Goal: Task Accomplishment & Management: Manage account settings

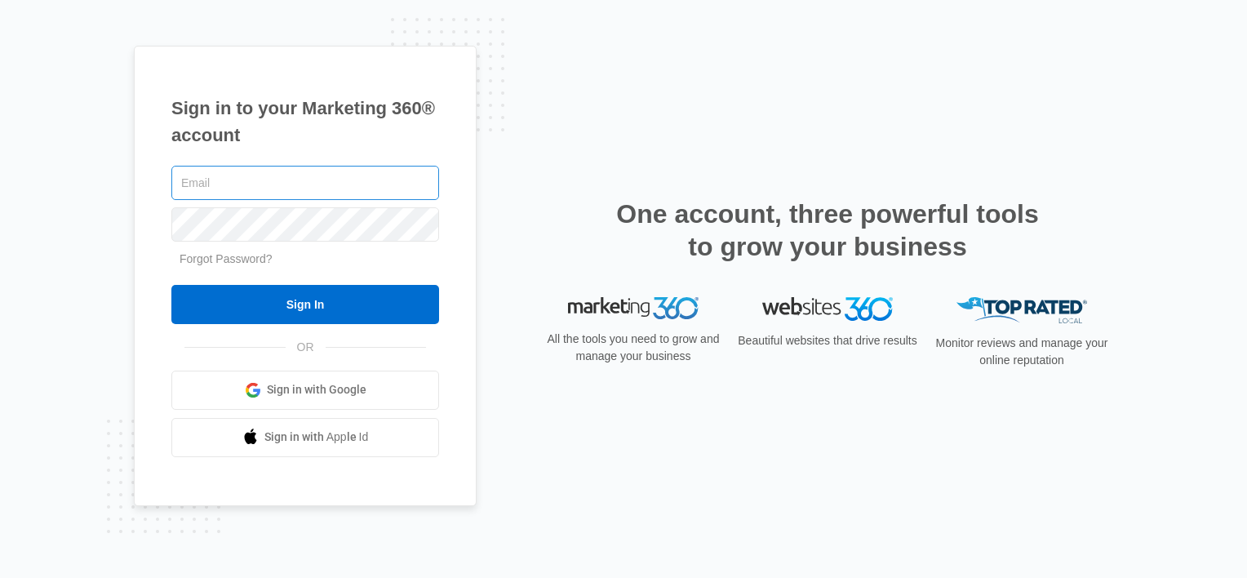
click at [281, 188] on input "text" at bounding box center [305, 183] width 268 height 34
type input "[EMAIL_ADDRESS][DOMAIN_NAME]"
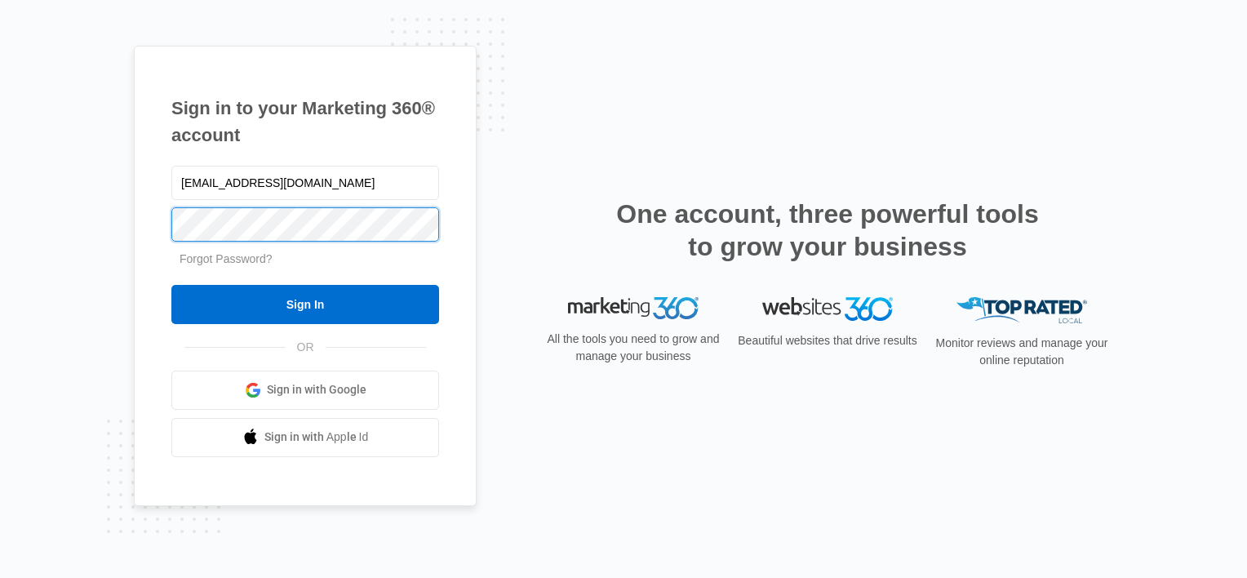
click at [171, 285] on input "Sign In" at bounding box center [305, 304] width 268 height 39
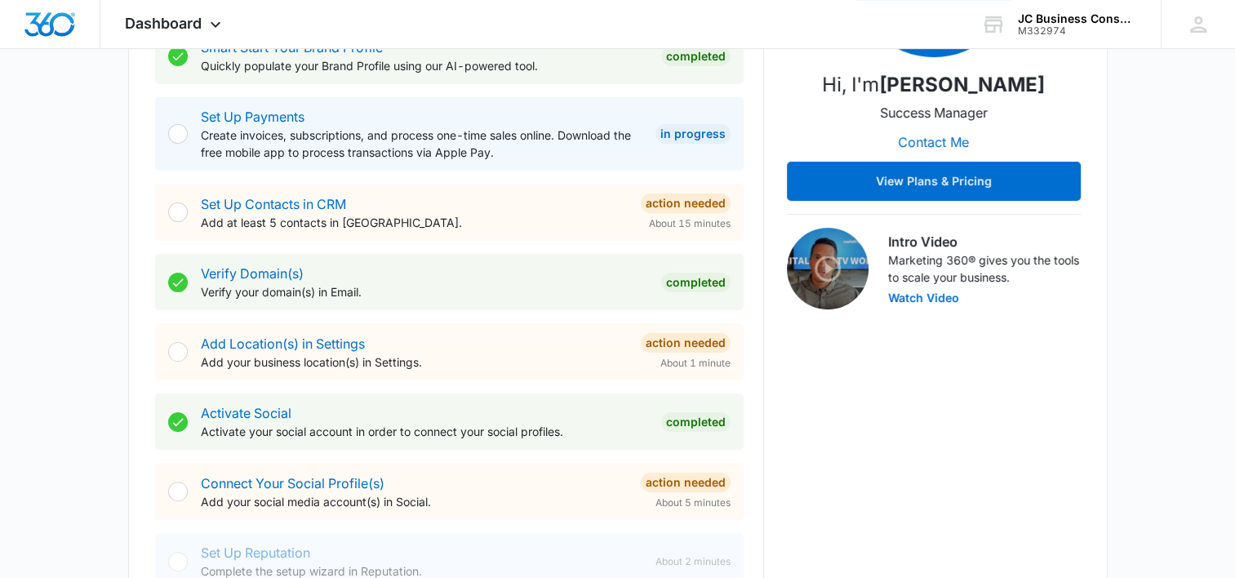
scroll to position [352, 0]
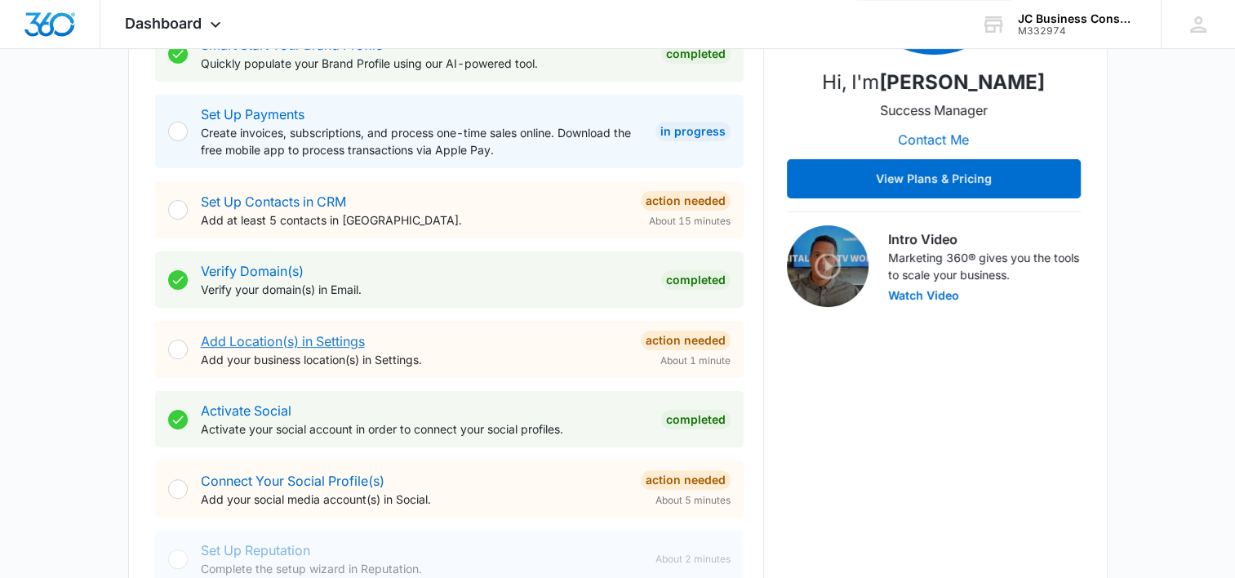
click at [338, 343] on link "Add Location(s) in Settings" at bounding box center [283, 341] width 164 height 16
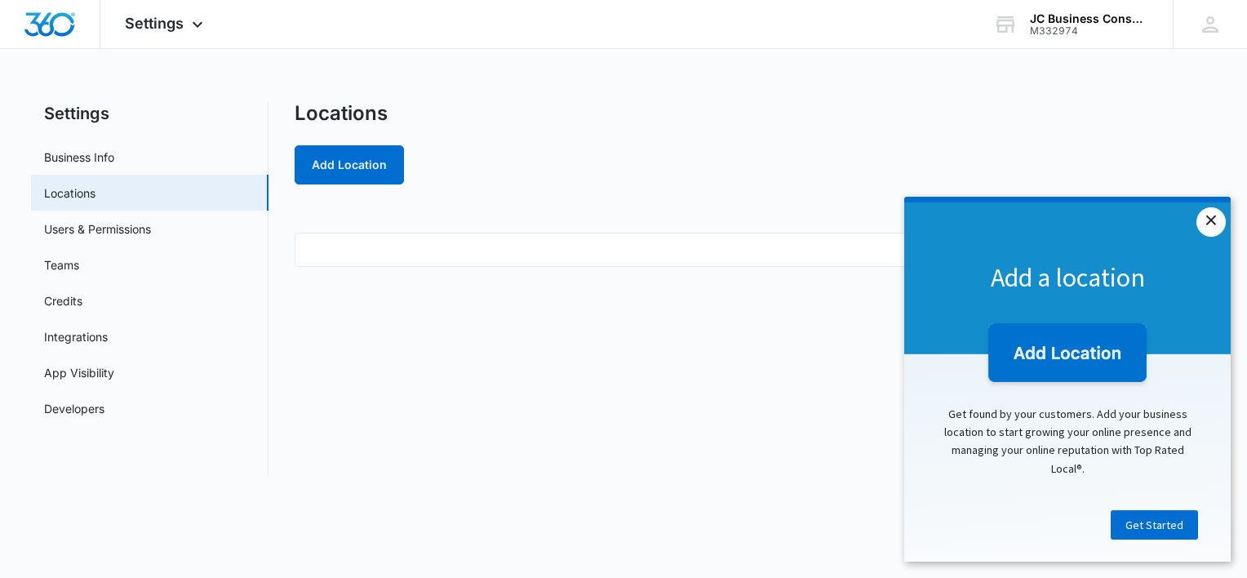
click at [1212, 219] on link "×" at bounding box center [1210, 221] width 29 height 29
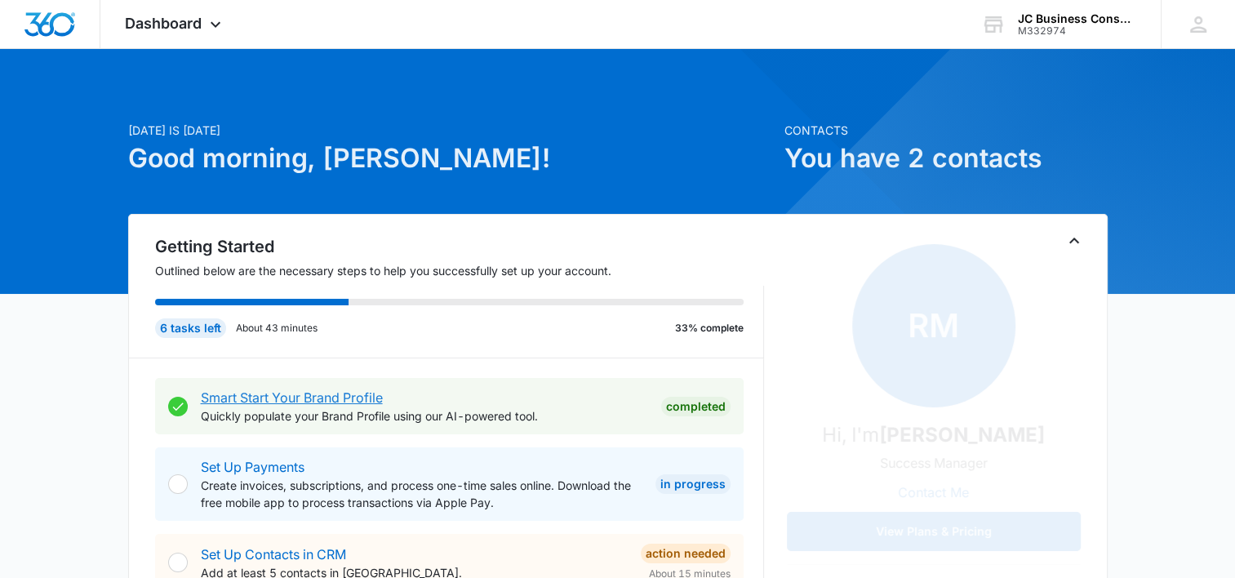
click at [309, 403] on link "Smart Start Your Brand Profile" at bounding box center [292, 397] width 182 height 16
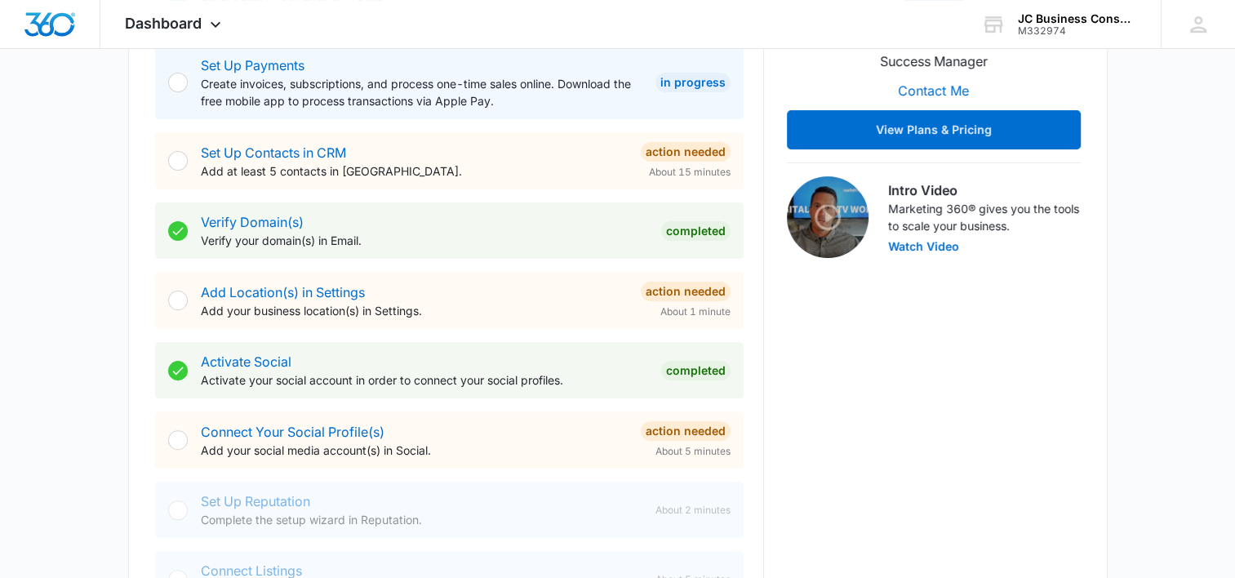
scroll to position [411, 0]
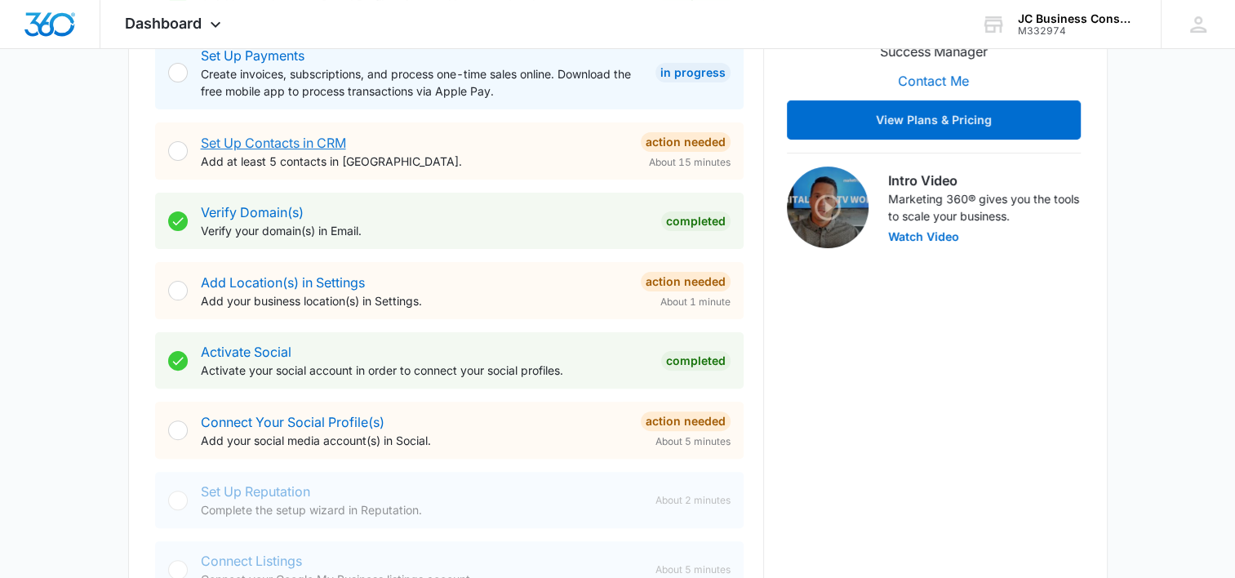
click at [268, 137] on link "Set Up Contacts in CRM" at bounding box center [273, 143] width 145 height 16
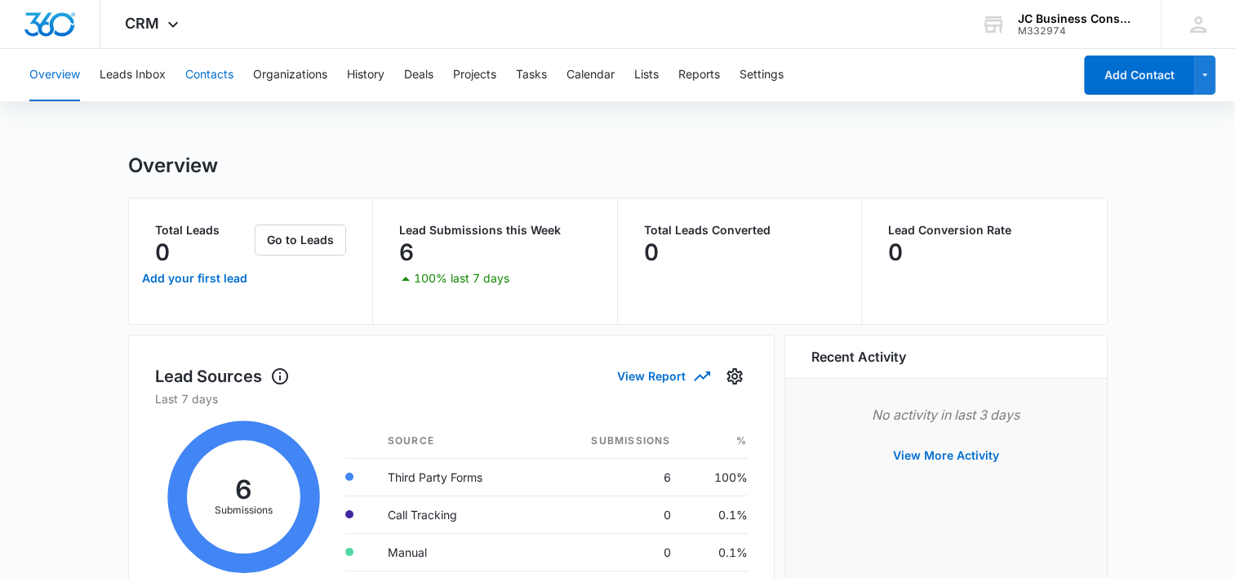
click at [217, 76] on button "Contacts" at bounding box center [209, 75] width 48 height 52
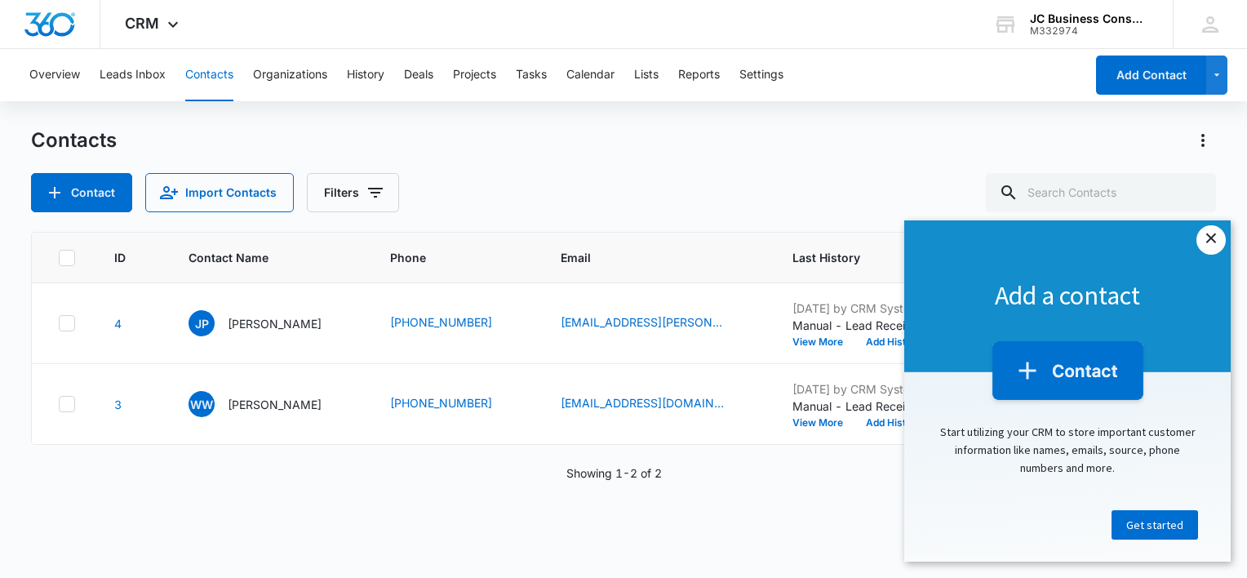
click at [1208, 231] on link "×" at bounding box center [1210, 239] width 29 height 29
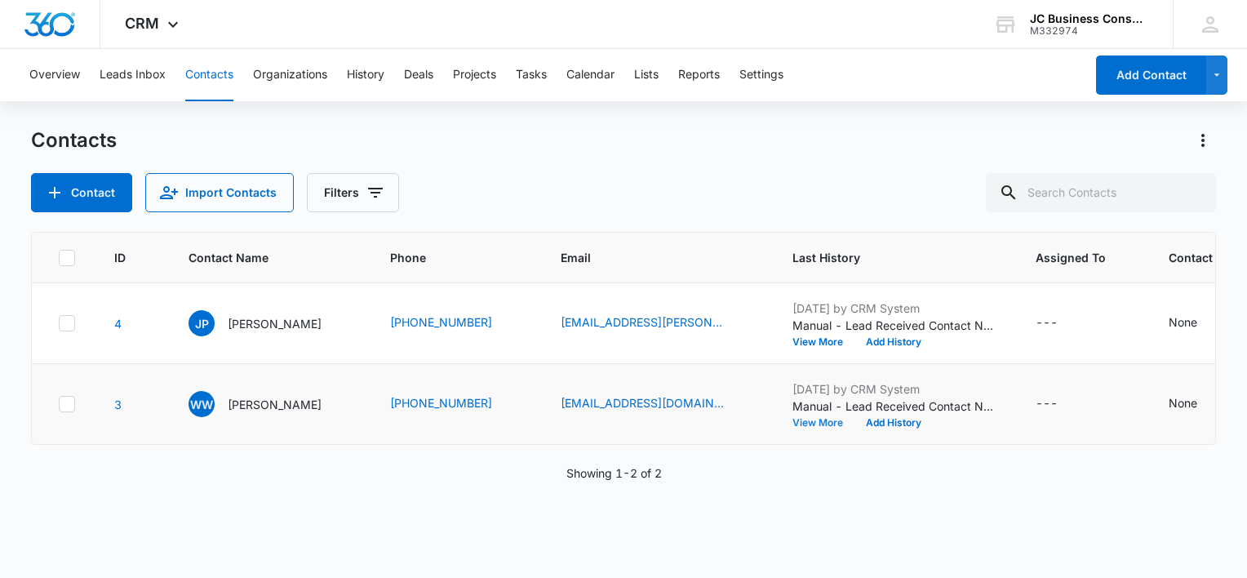
click at [792, 421] on button "View More" at bounding box center [823, 423] width 62 height 10
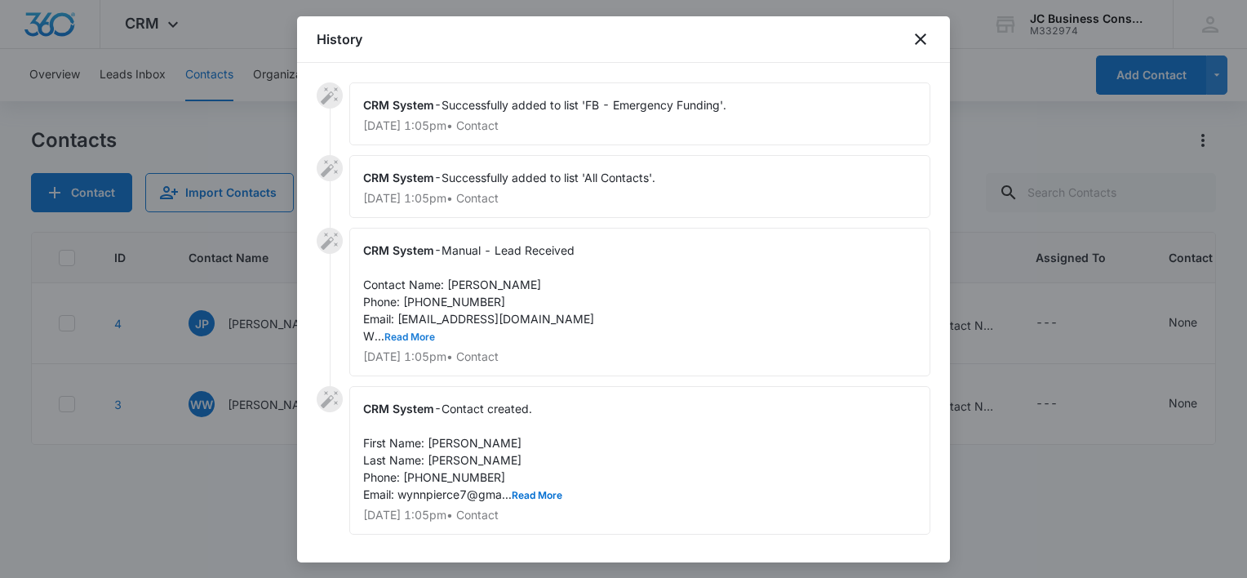
click at [389, 332] on button "Read More" at bounding box center [409, 337] width 51 height 10
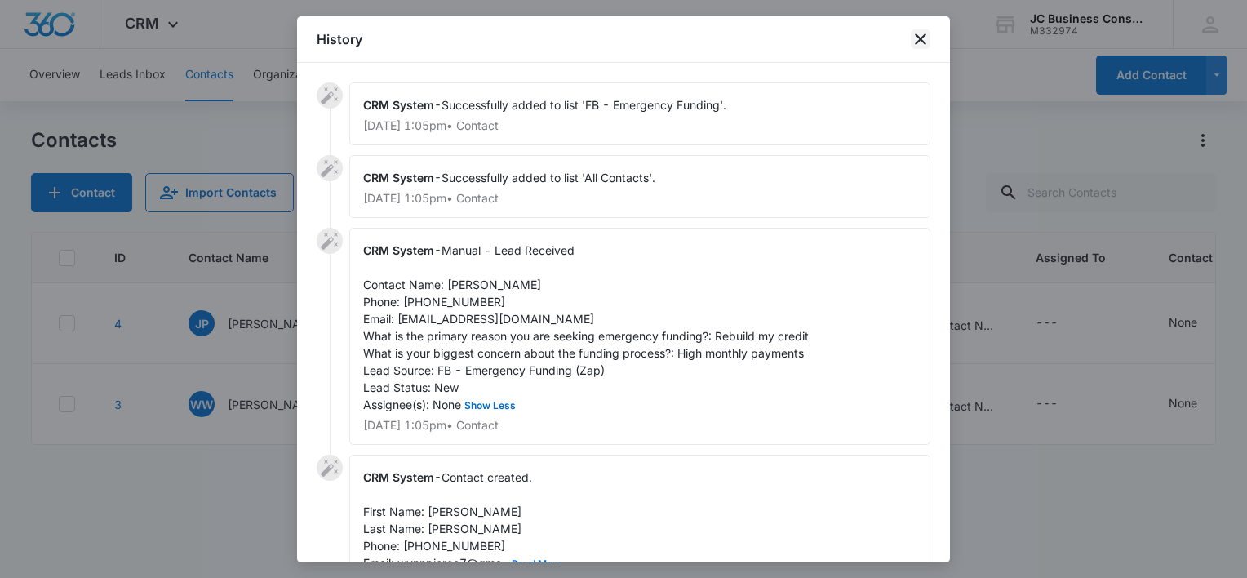
click at [920, 37] on icon "close" at bounding box center [921, 39] width 20 height 20
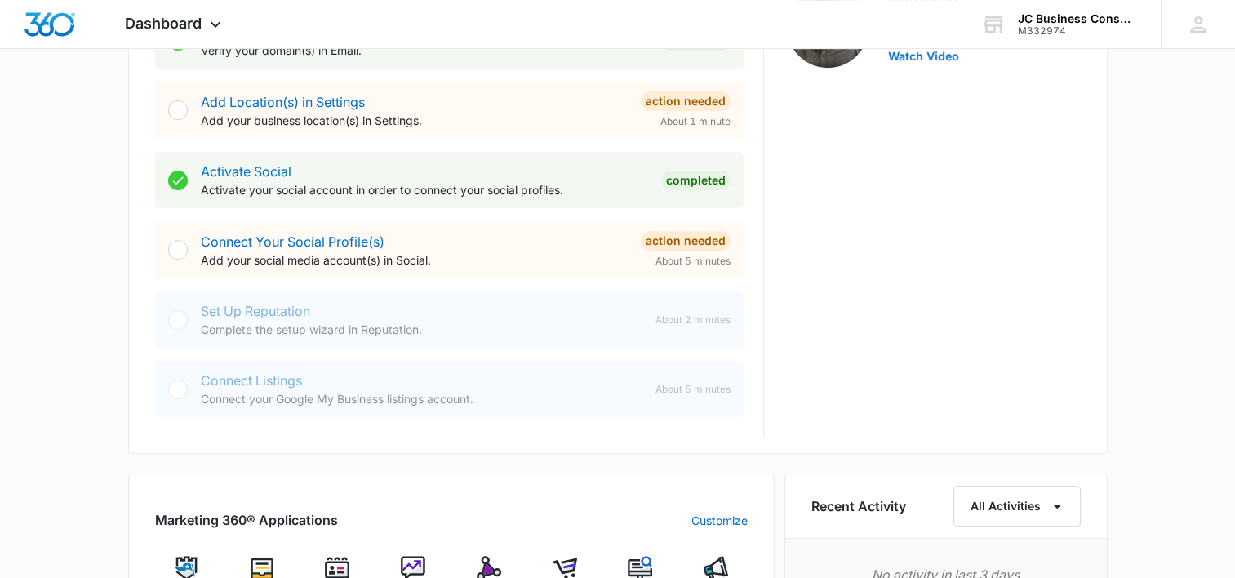
scroll to position [596, 0]
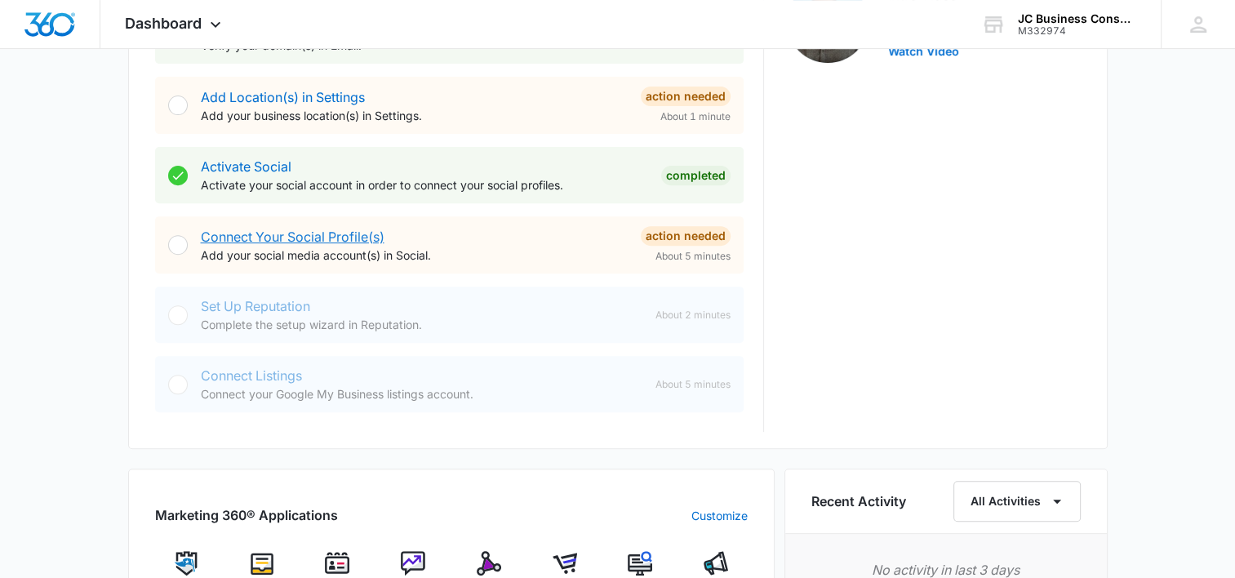
click at [291, 232] on link "Connect Your Social Profile(s)" at bounding box center [293, 236] width 184 height 16
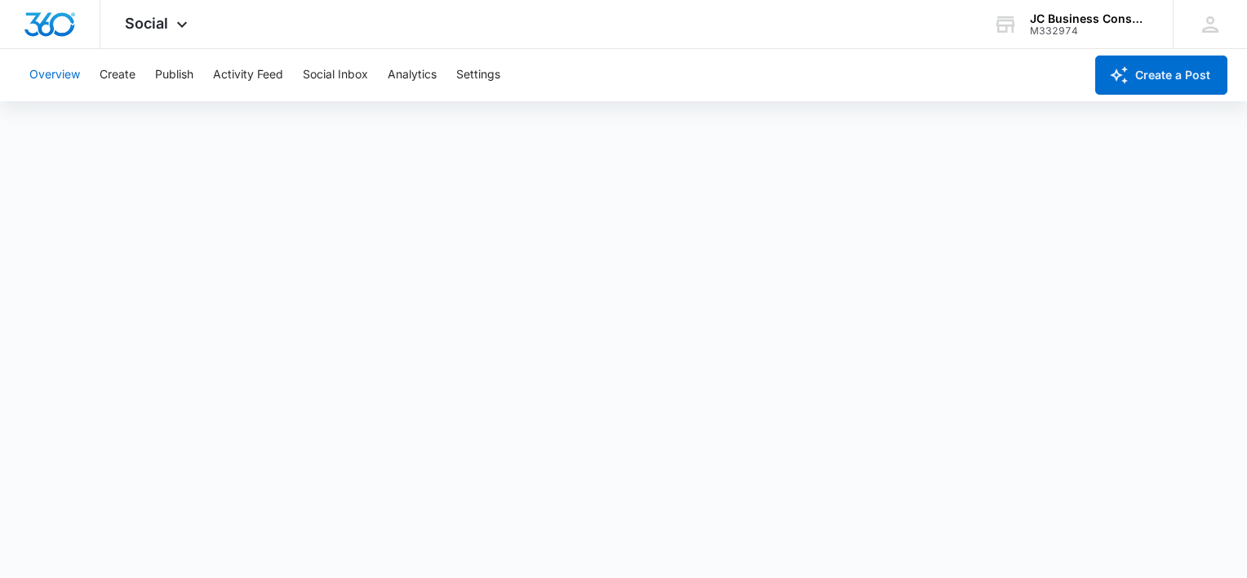
click at [52, 73] on button "Overview" at bounding box center [54, 75] width 51 height 52
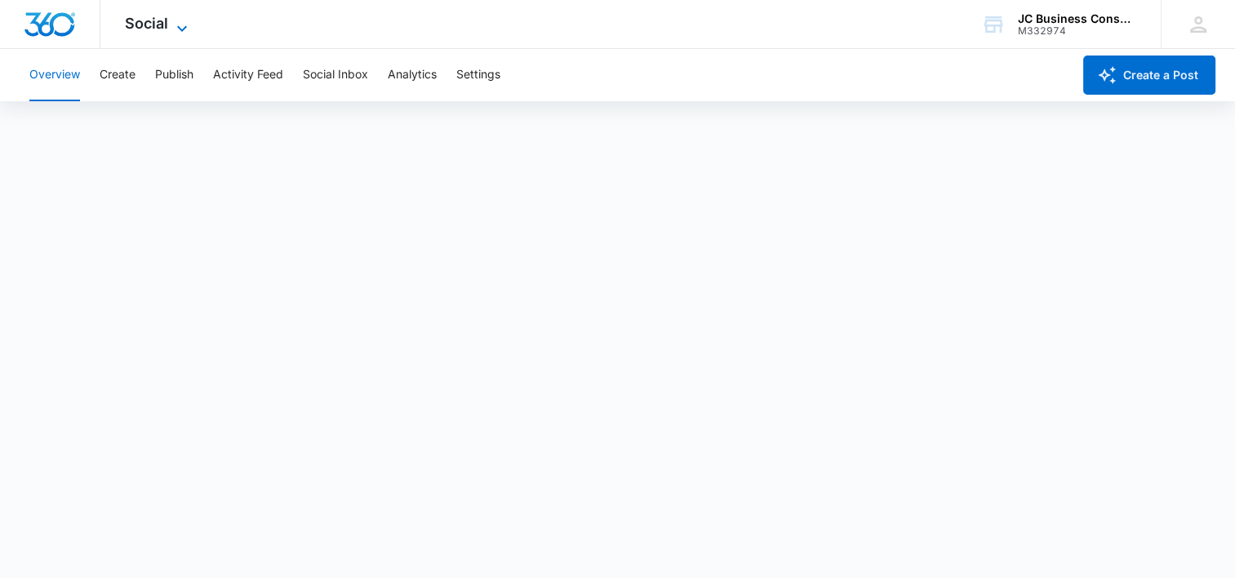
click at [184, 23] on icon at bounding box center [182, 29] width 20 height 20
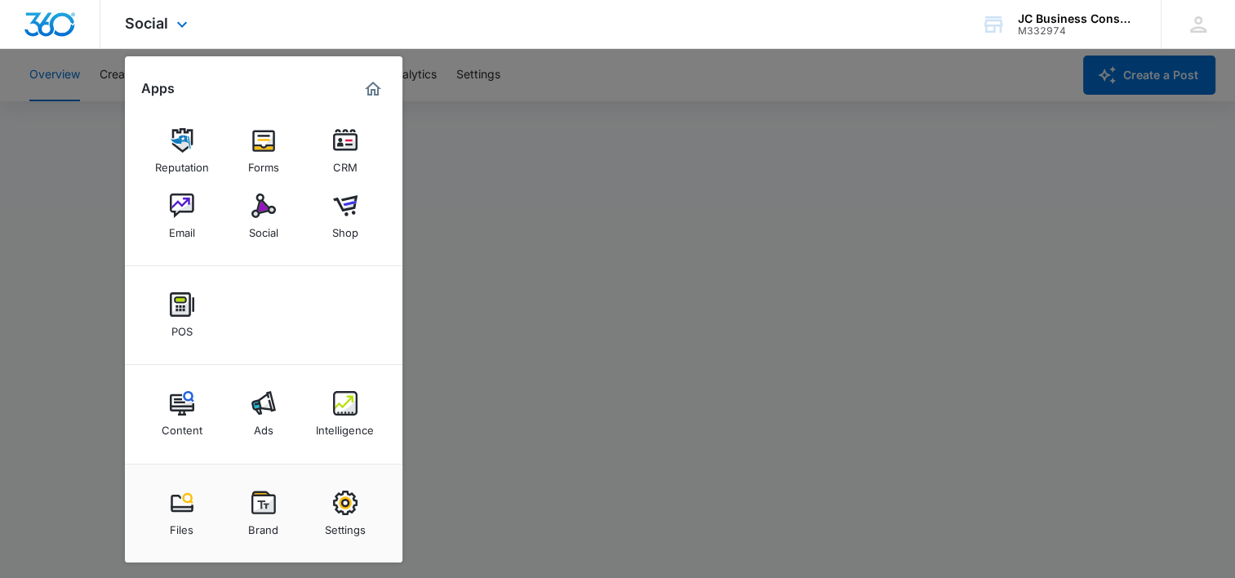
click at [682, 38] on div "Social Apps Reputation Forms CRM Email Social Shop POS Content Ads Intelligence…" at bounding box center [617, 24] width 1235 height 49
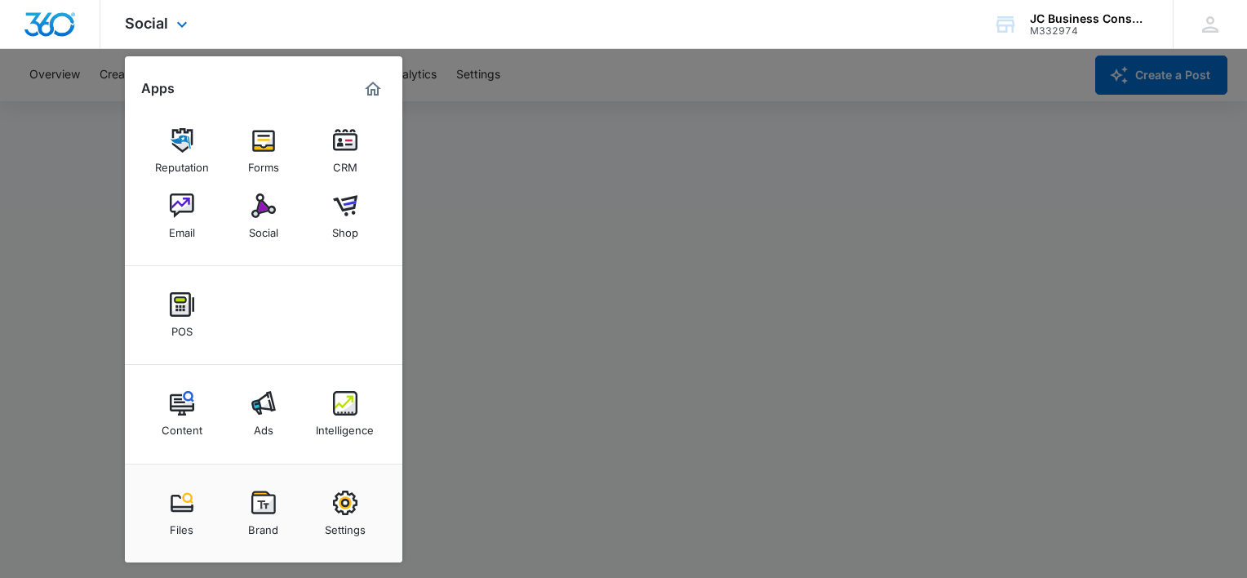
click at [366, 89] on img "Marketing 360® Dashboard" at bounding box center [373, 89] width 20 height 20
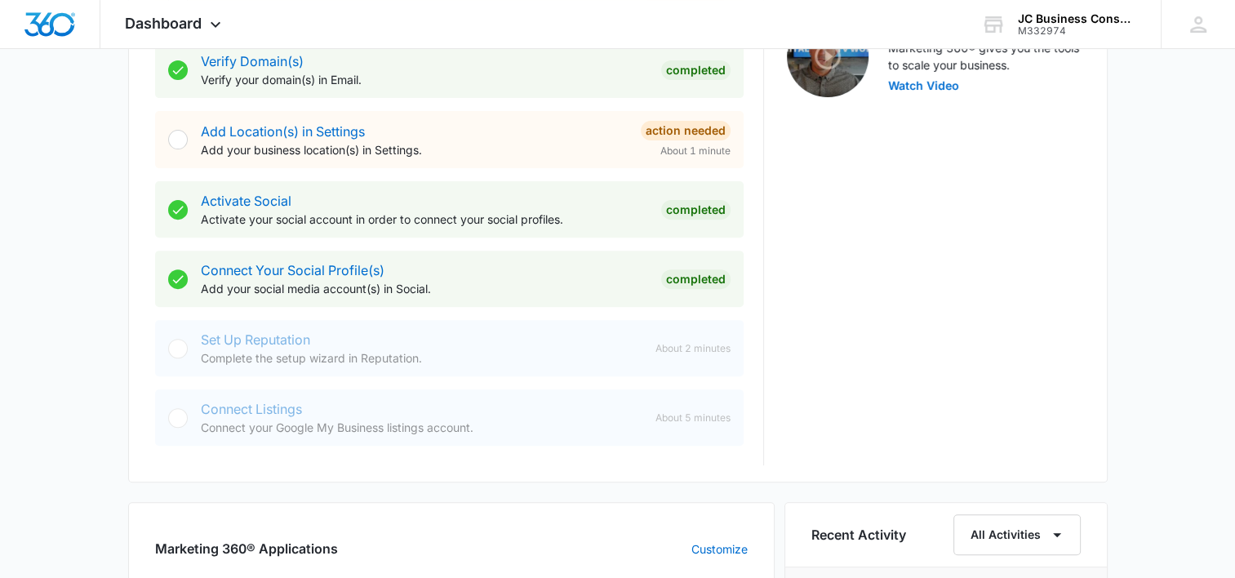
scroll to position [549, 0]
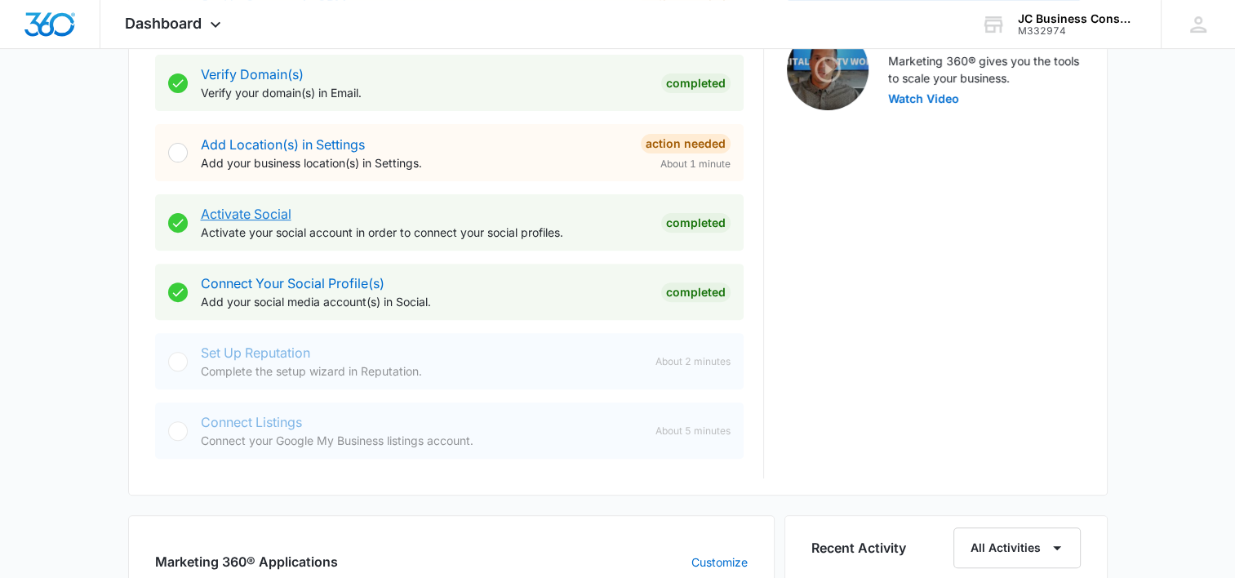
click at [273, 219] on link "Activate Social" at bounding box center [246, 214] width 91 height 16
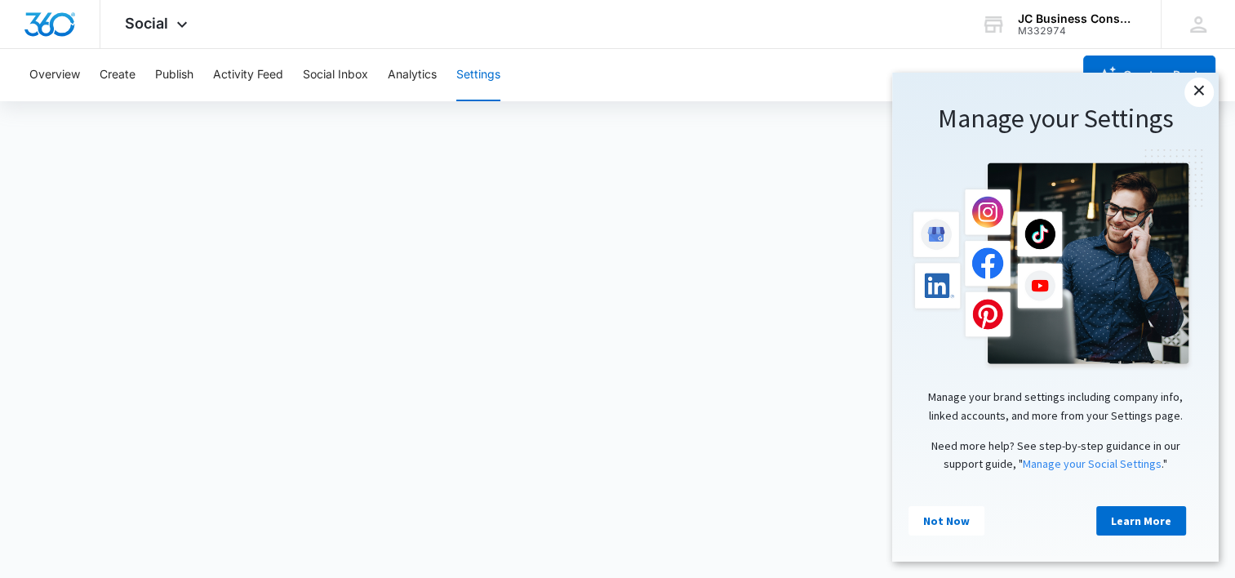
click at [1199, 91] on link "×" at bounding box center [1198, 92] width 29 height 29
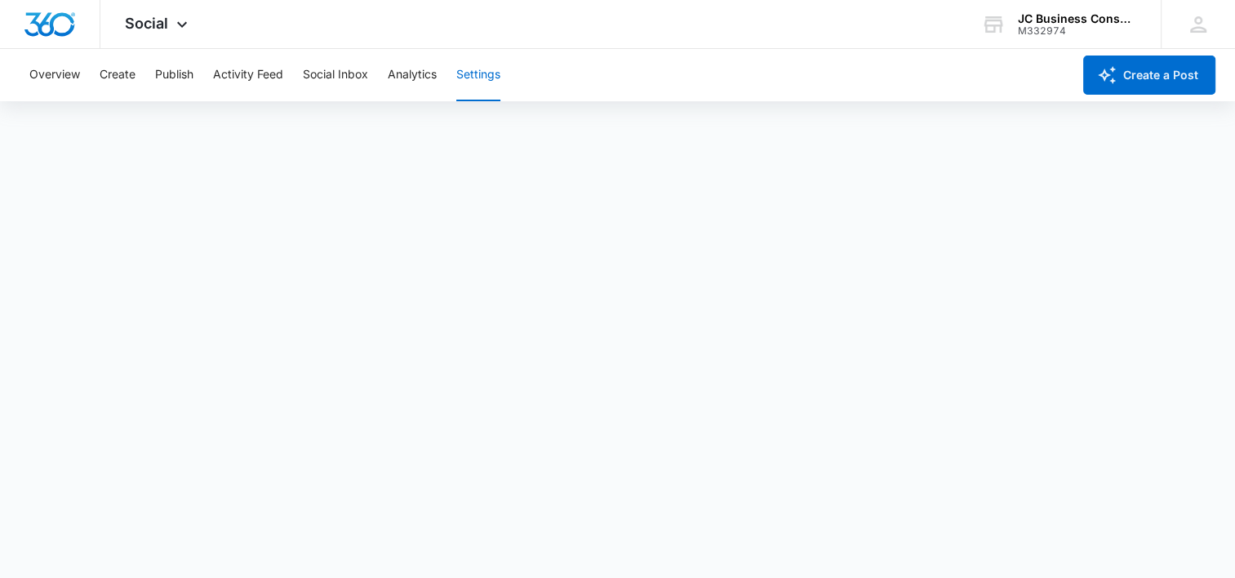
scroll to position [4, 0]
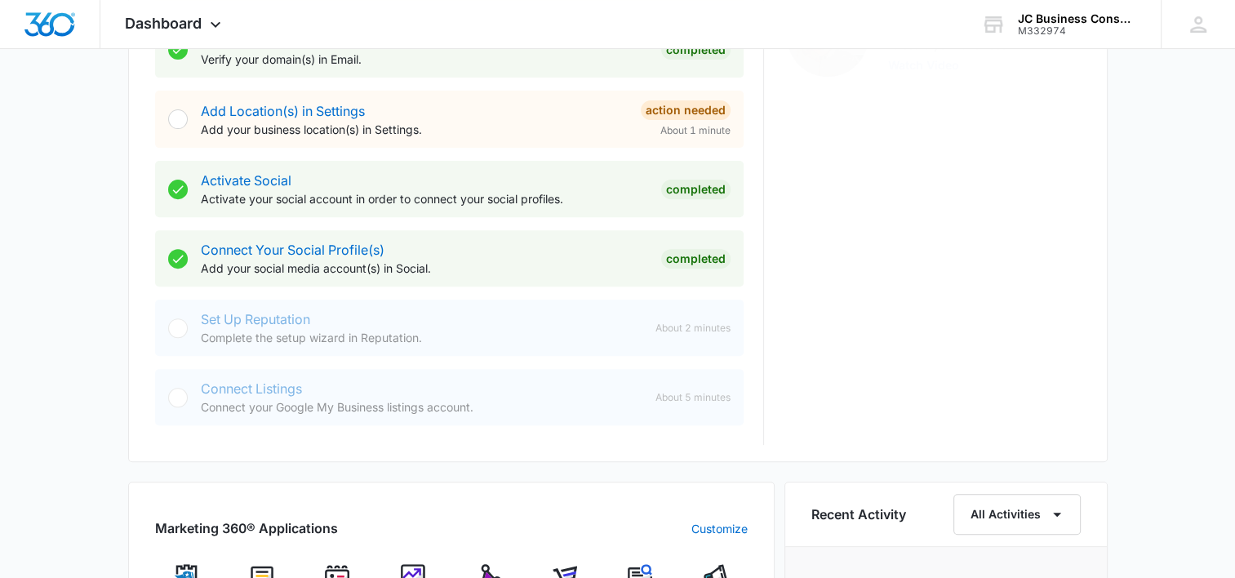
scroll to position [584, 0]
click at [261, 246] on link "Connect Your Social Profile(s)" at bounding box center [293, 248] width 184 height 16
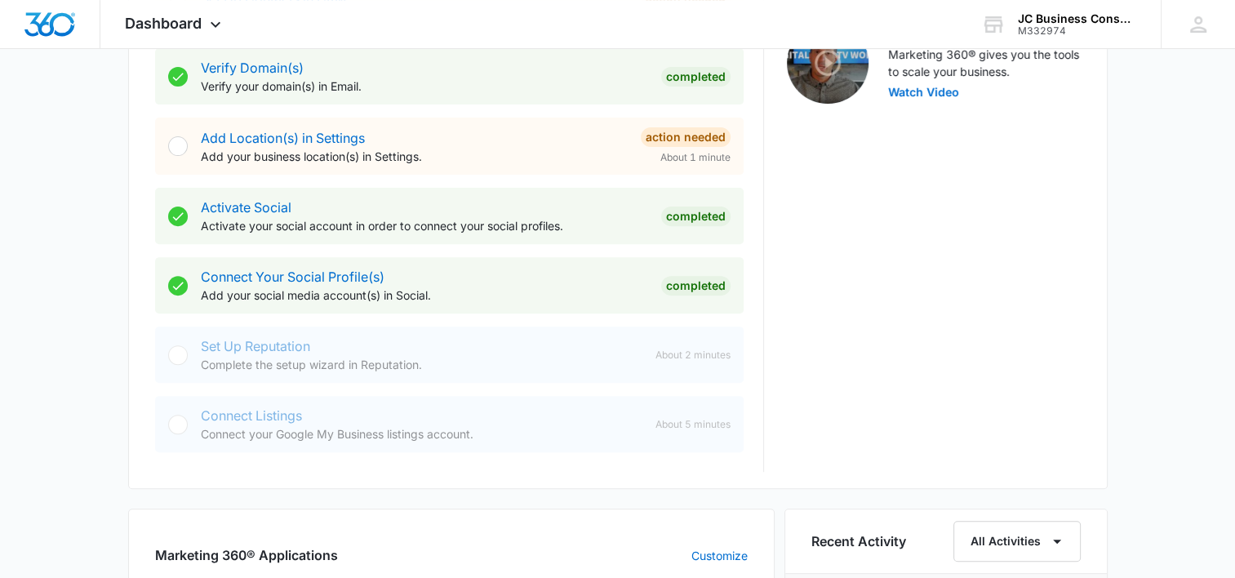
scroll to position [552, 0]
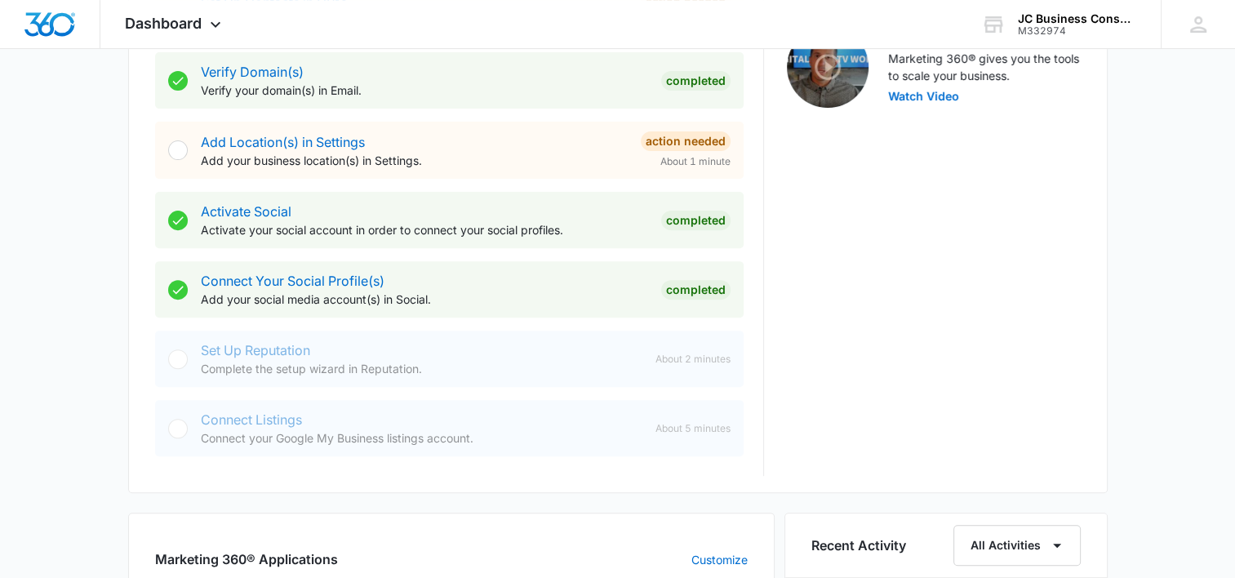
click at [344, 289] on div "Connect Your Social Profile(s) Add your social media account(s) in Social." at bounding box center [424, 289] width 447 height 37
click at [339, 277] on link "Connect Your Social Profile(s)" at bounding box center [293, 281] width 184 height 16
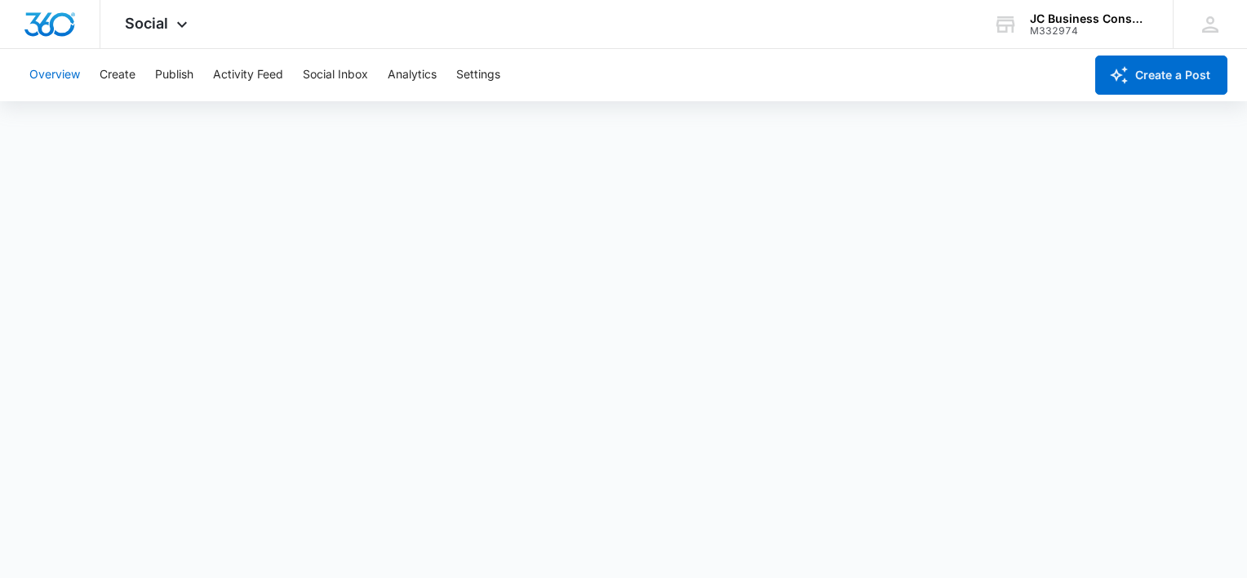
click at [57, 75] on button "Overview" at bounding box center [54, 75] width 51 height 52
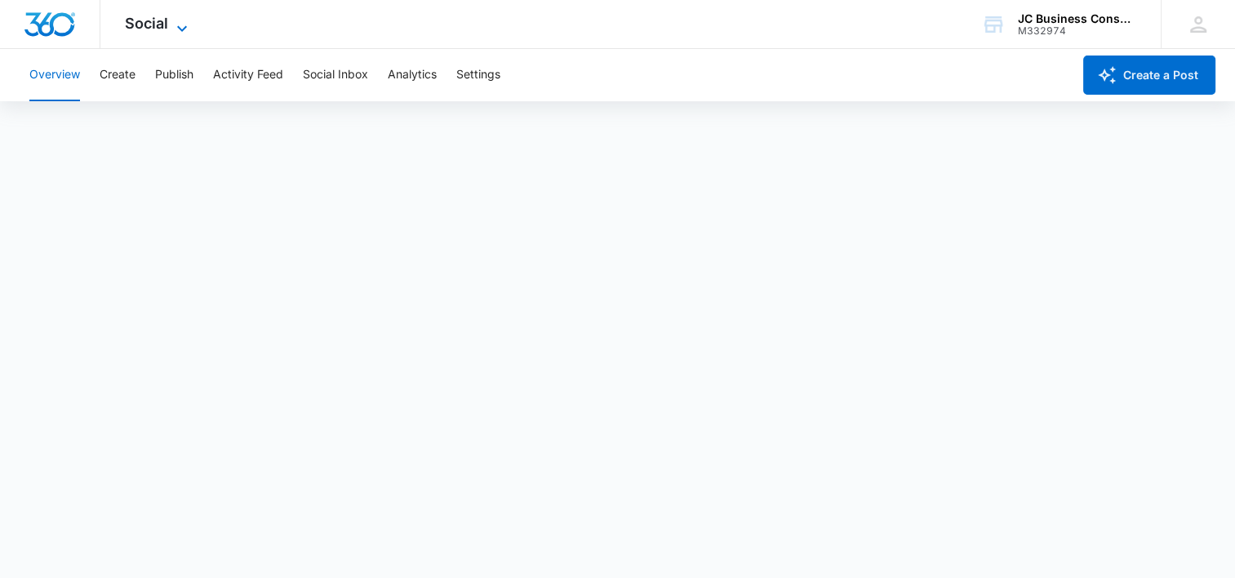
click at [178, 25] on icon at bounding box center [182, 29] width 20 height 20
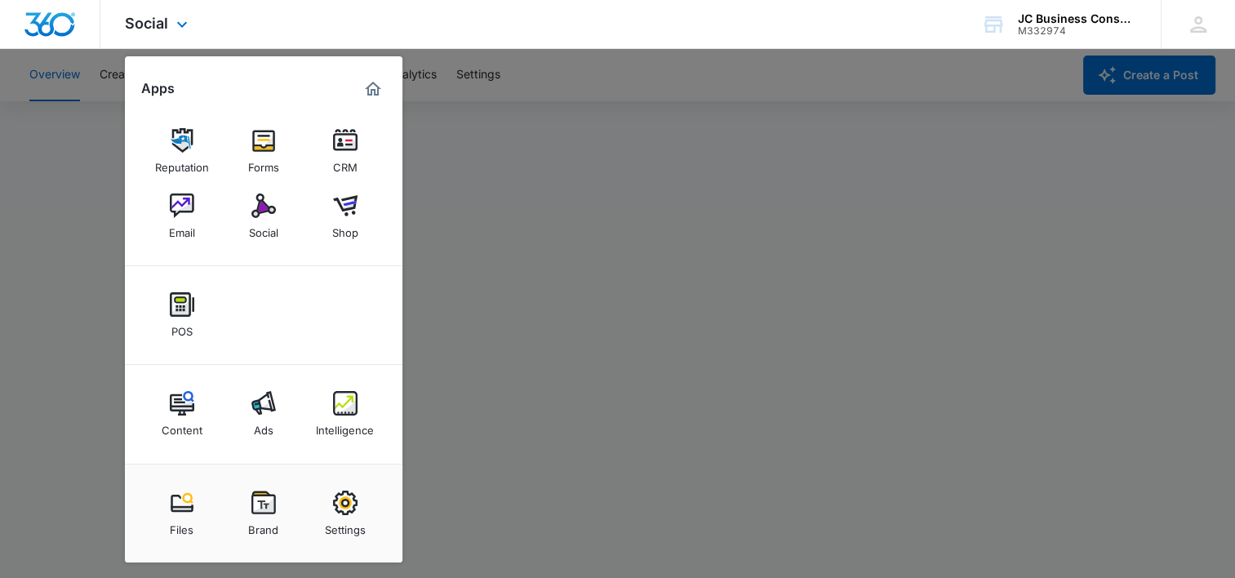
click at [370, 85] on img "Marketing 360® Dashboard" at bounding box center [373, 89] width 20 height 20
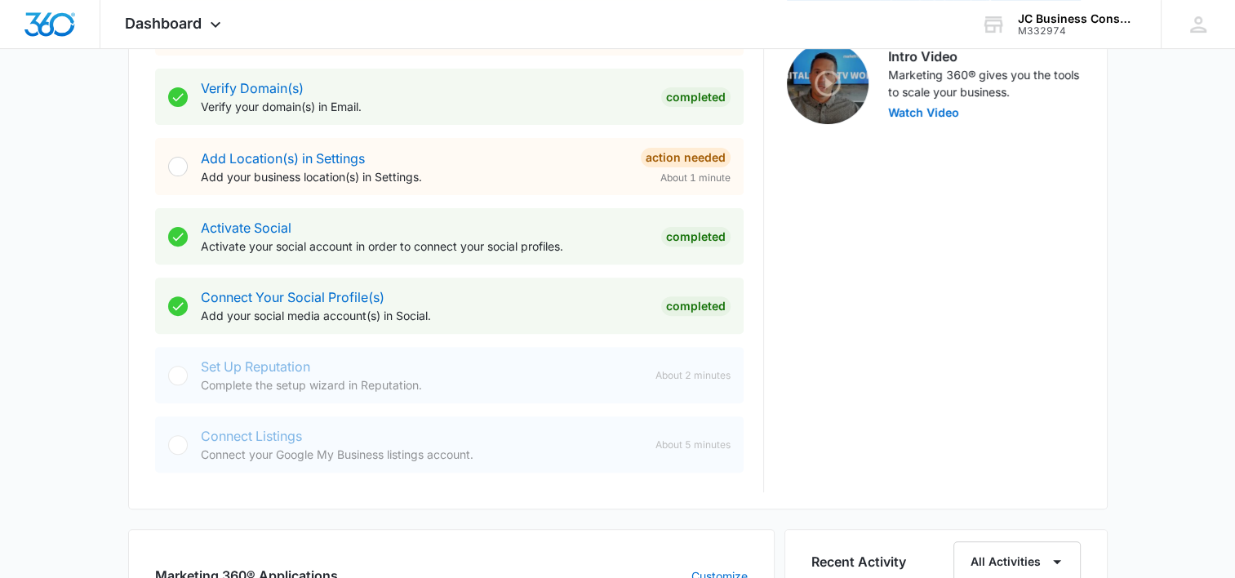
scroll to position [526, 0]
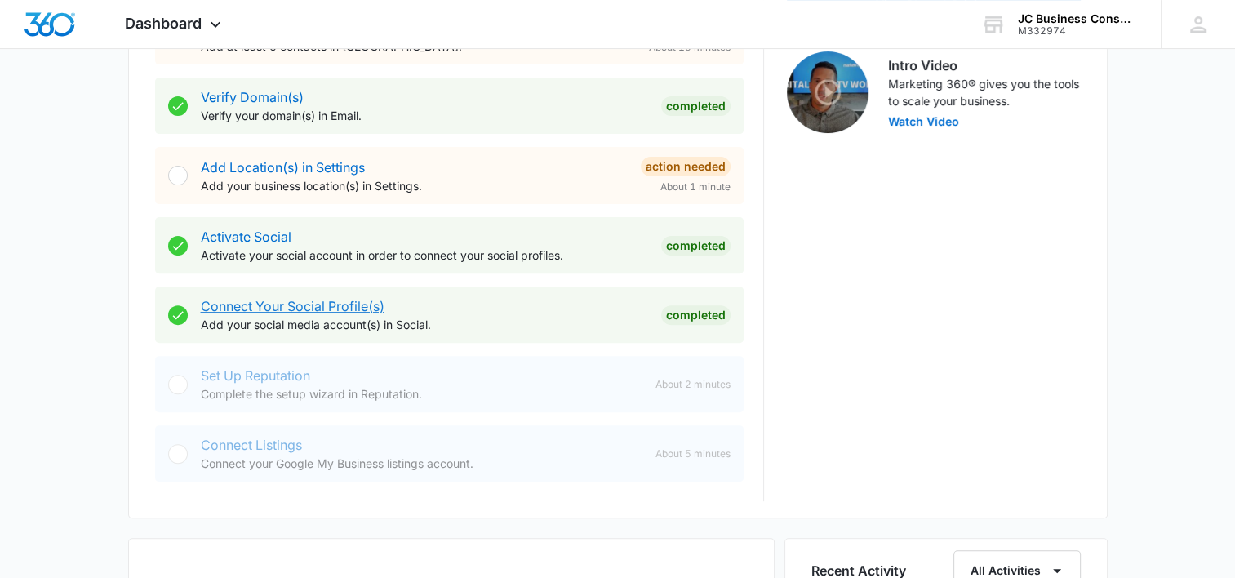
click at [276, 308] on link "Connect Your Social Profile(s)" at bounding box center [293, 306] width 184 height 16
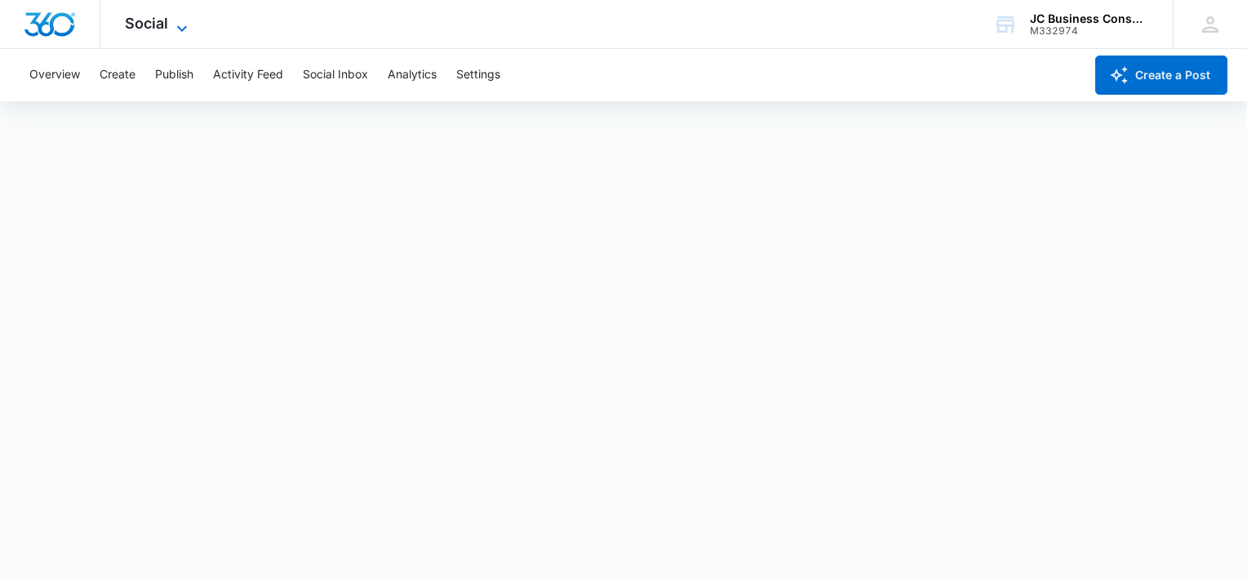
click at [179, 24] on icon at bounding box center [182, 29] width 20 height 20
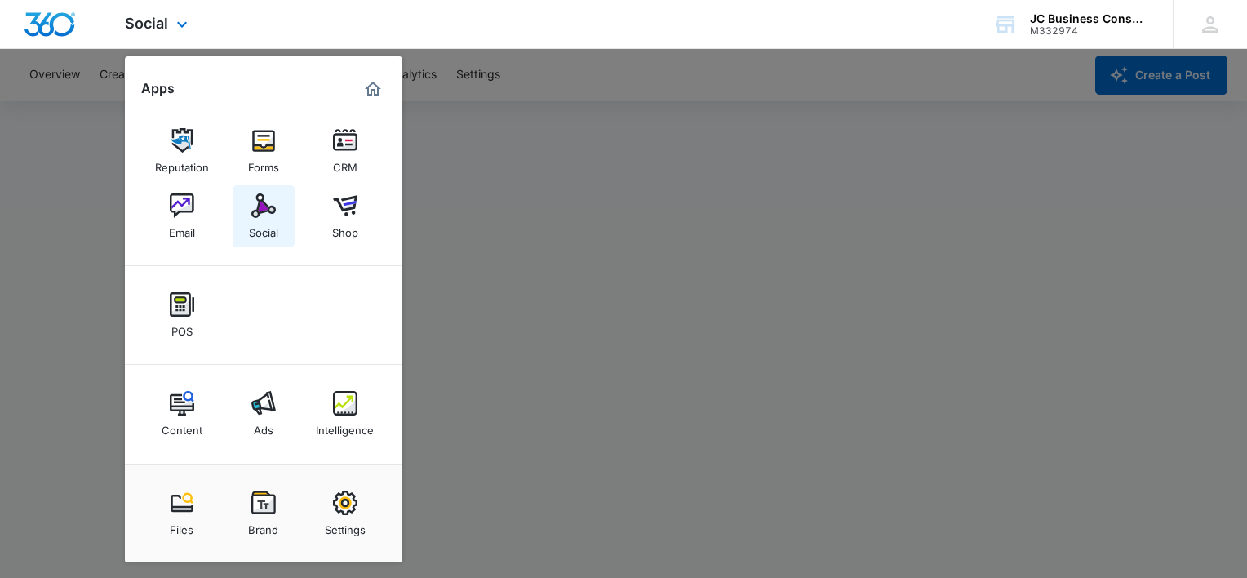
click at [257, 208] on img at bounding box center [263, 205] width 24 height 24
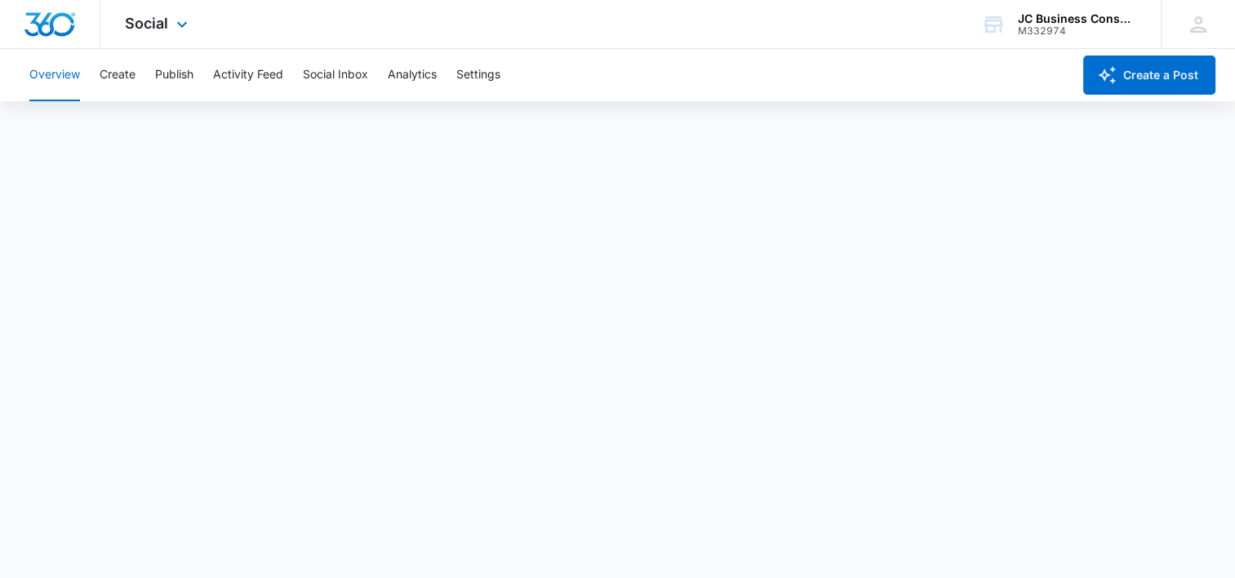
click at [420, 38] on div "Social Apps Reputation Forms CRM Email Social Shop POS Content Ads Intelligence…" at bounding box center [617, 24] width 1235 height 49
click at [348, 77] on button "Social Inbox" at bounding box center [335, 75] width 65 height 52
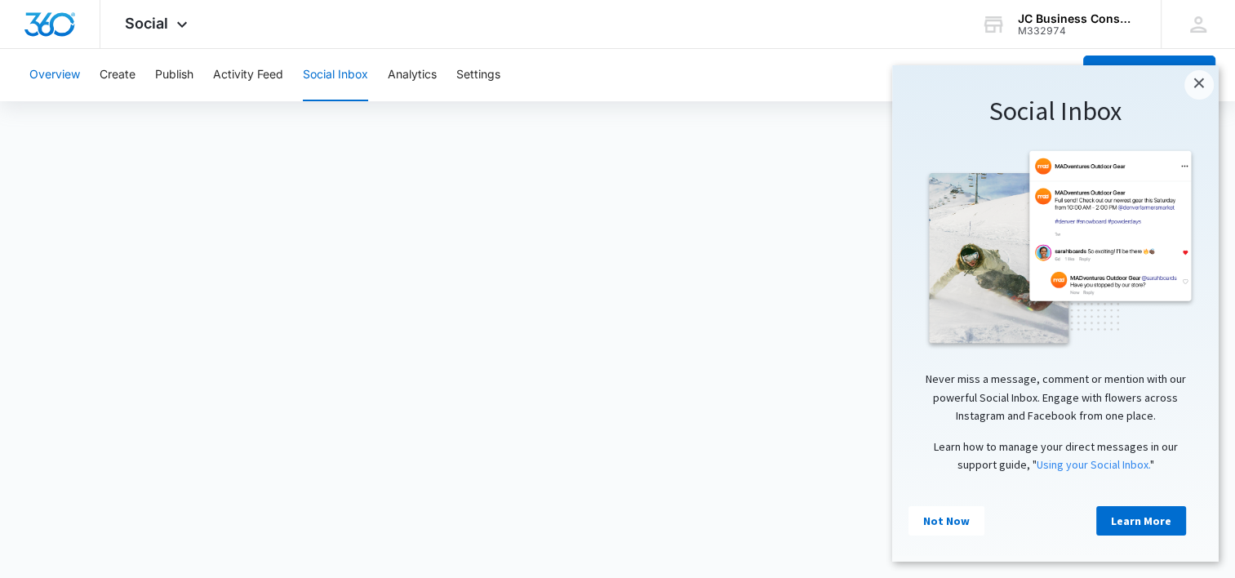
click at [65, 77] on button "Overview" at bounding box center [54, 75] width 51 height 52
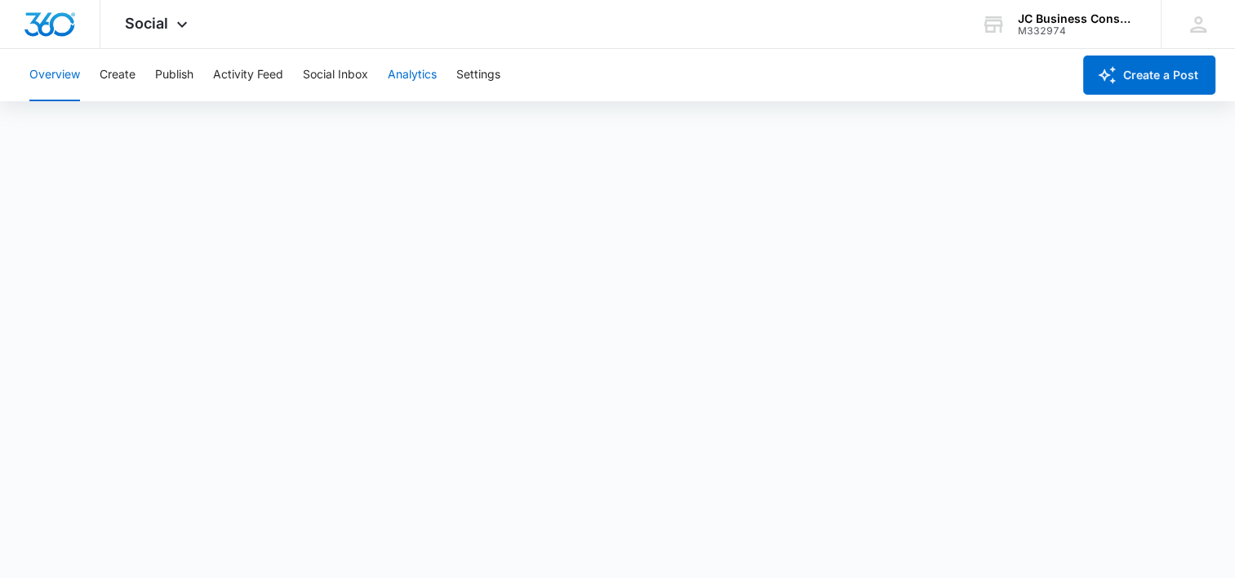
click at [410, 75] on button "Analytics" at bounding box center [412, 75] width 49 height 52
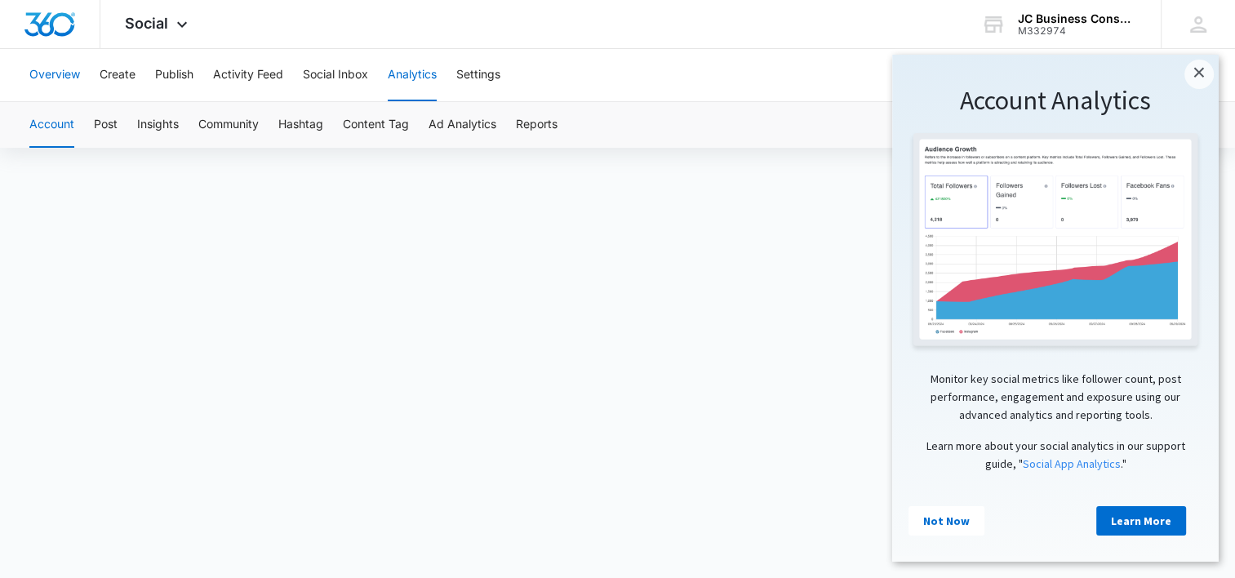
click at [55, 73] on button "Overview" at bounding box center [54, 75] width 51 height 52
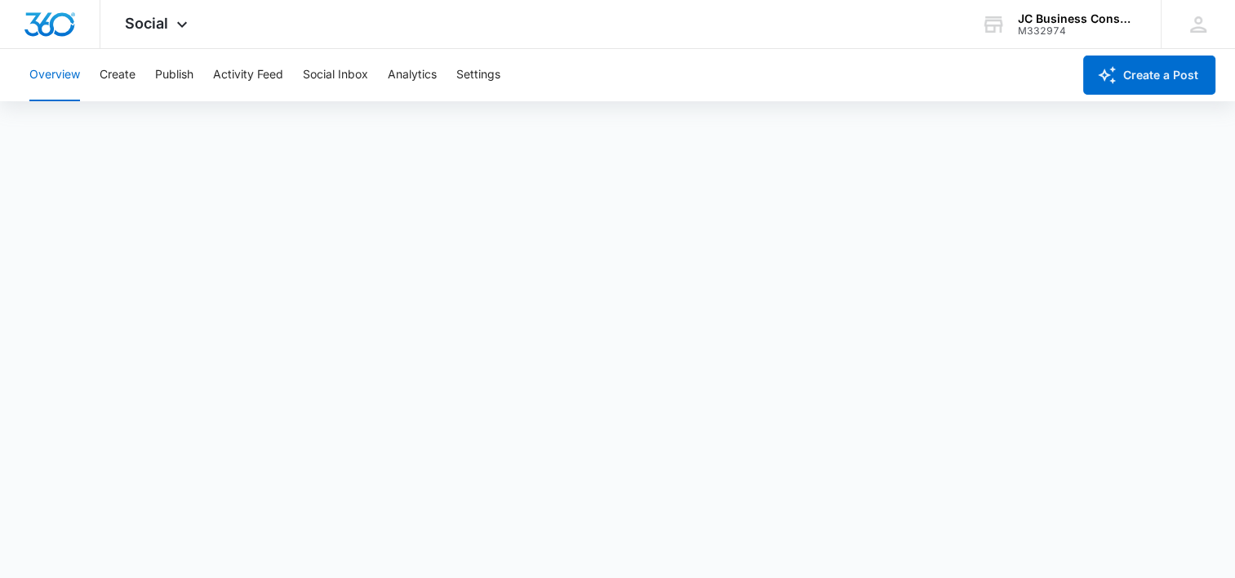
scroll to position [4, 0]
